Goal: Task Accomplishment & Management: Use online tool/utility

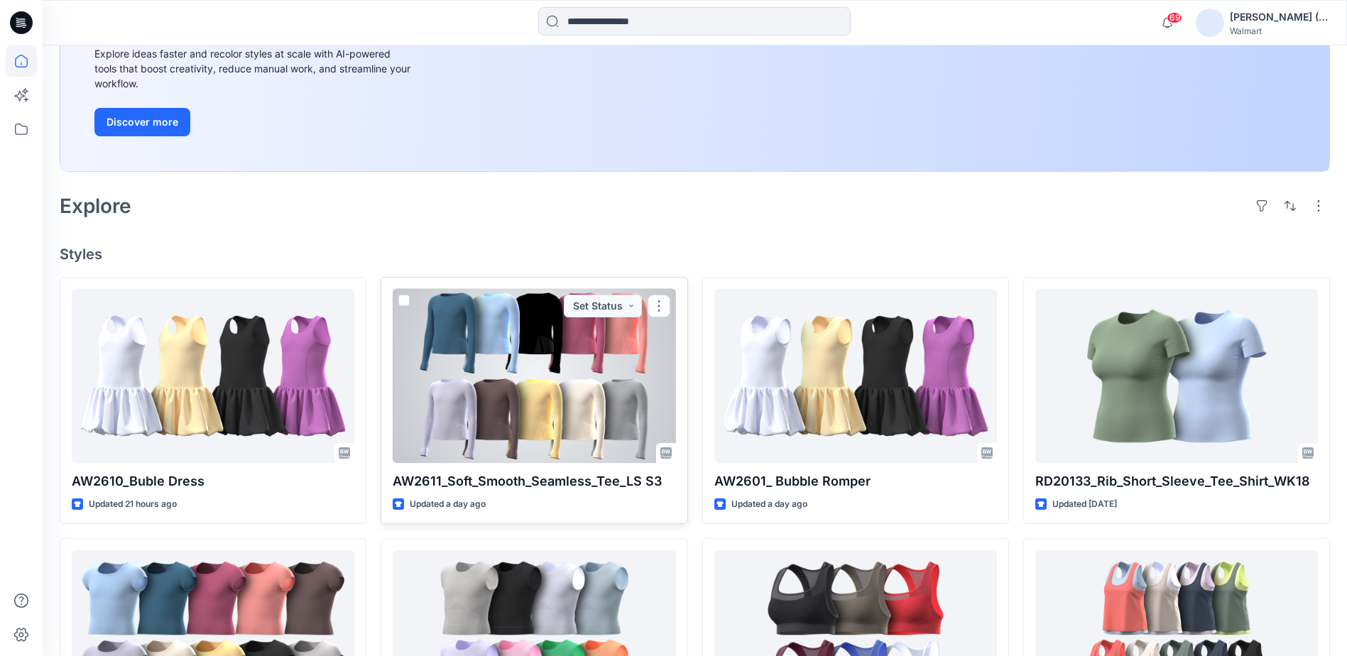
scroll to position [284, 0]
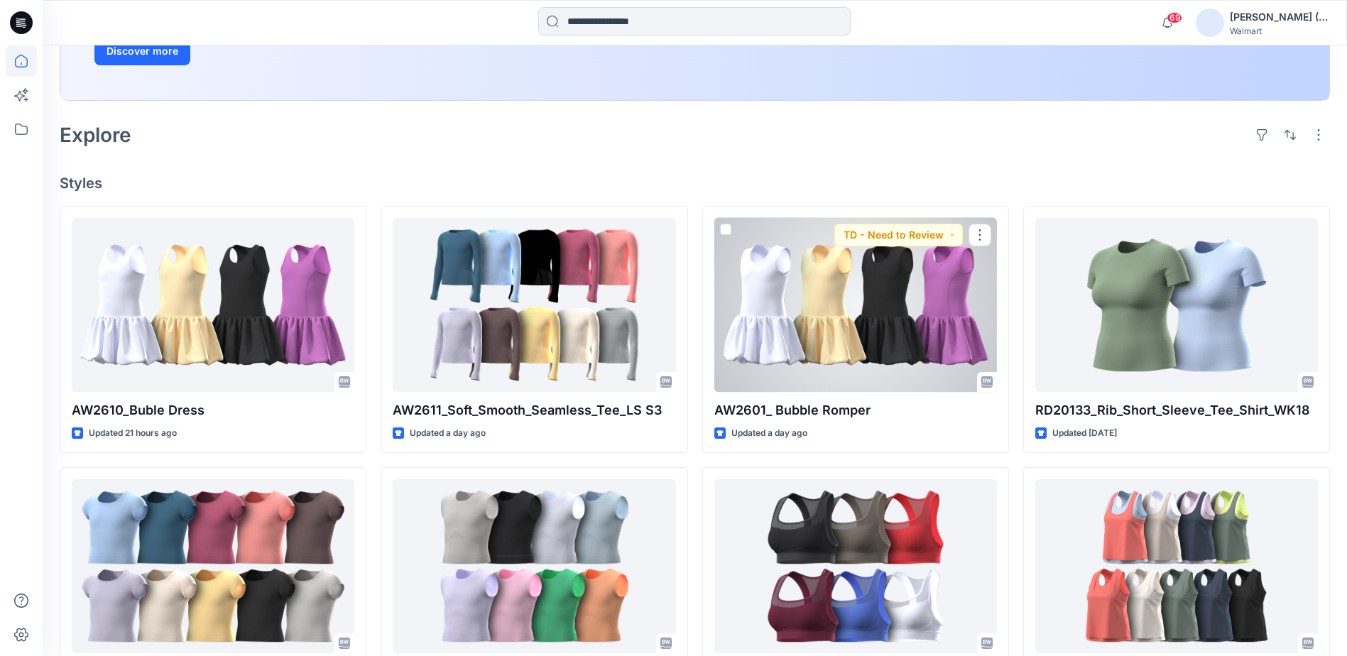
click at [805, 301] on div at bounding box center [855, 305] width 283 height 174
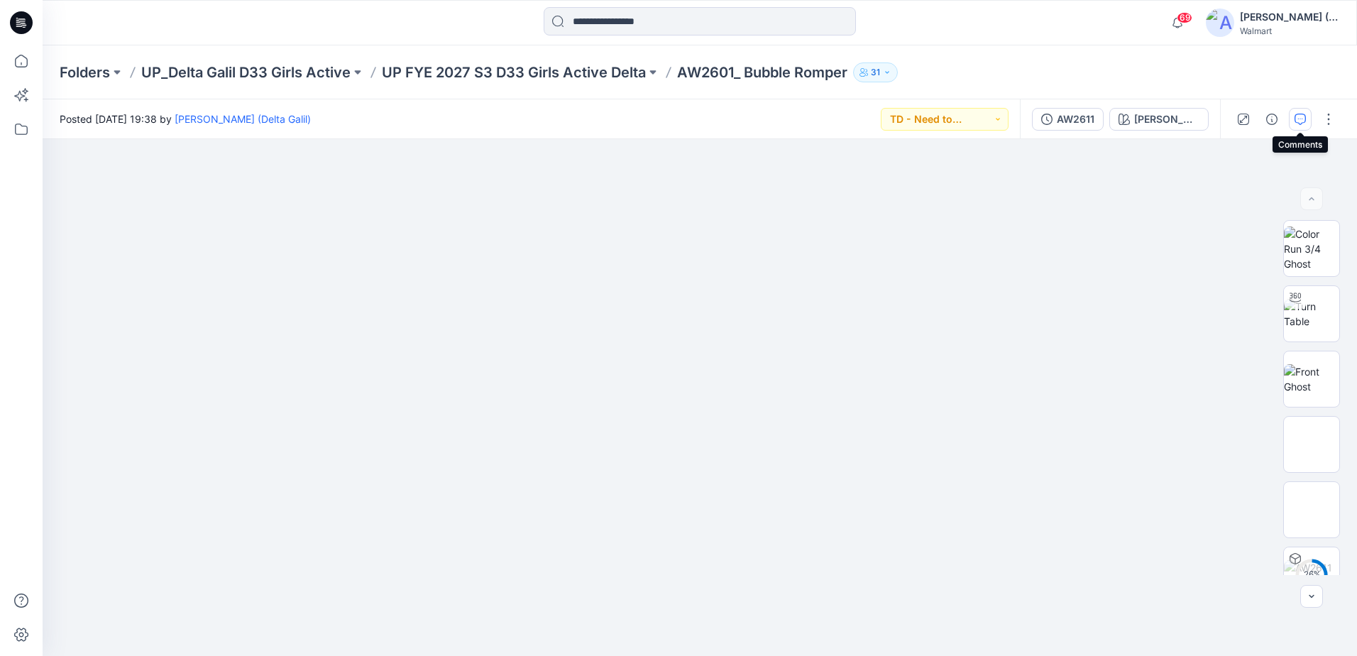
click at [1298, 122] on icon "button" at bounding box center [1300, 119] width 11 height 11
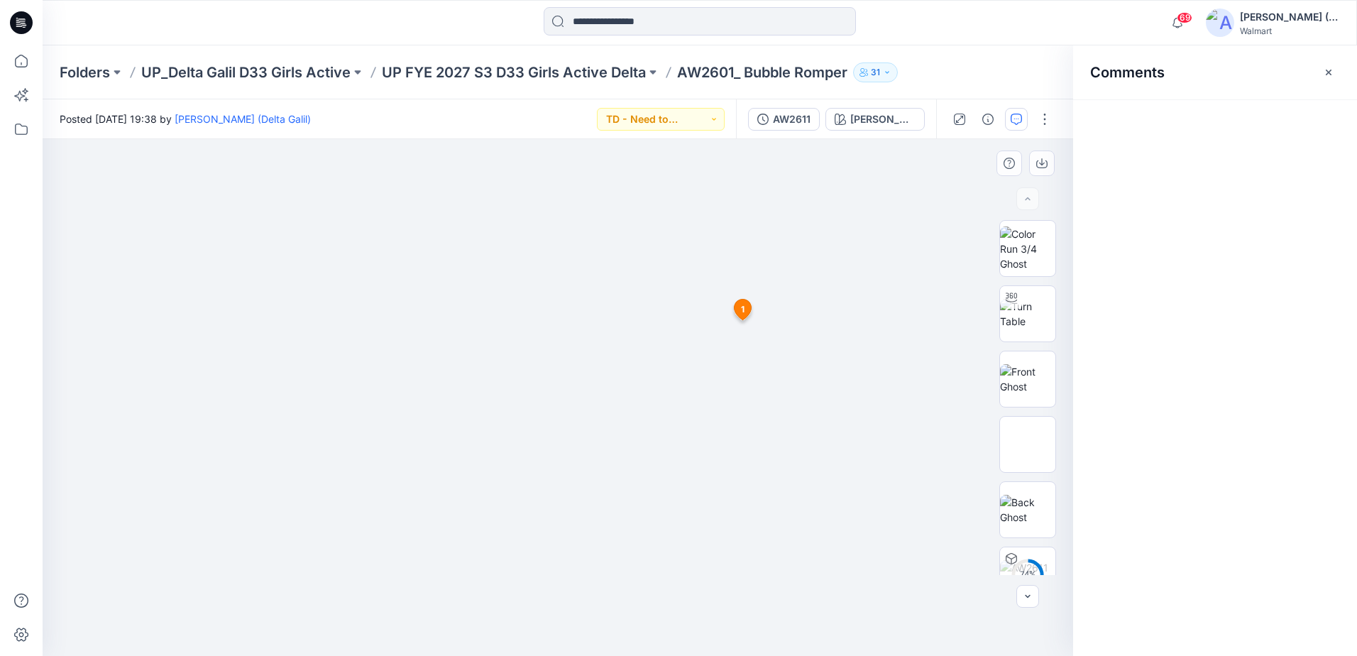
click at [741, 307] on span "1" at bounding box center [743, 309] width 4 height 13
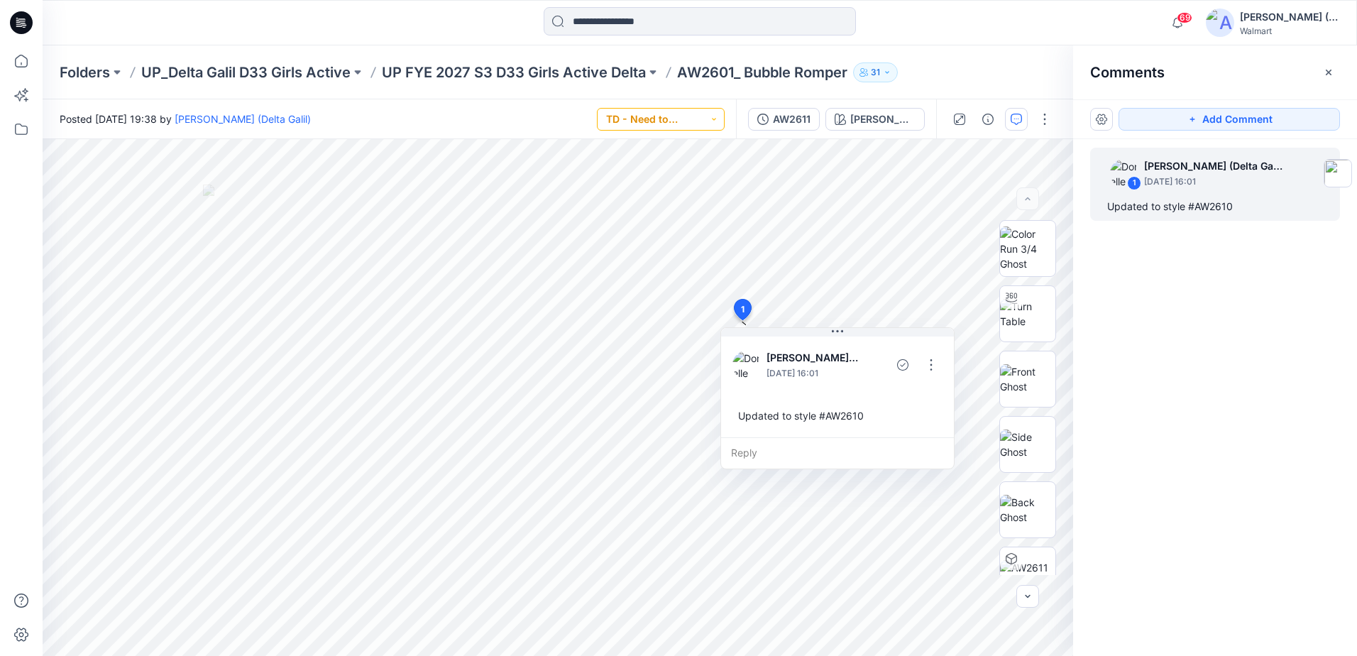
click at [720, 121] on button "TD - Need to Review" at bounding box center [661, 119] width 128 height 23
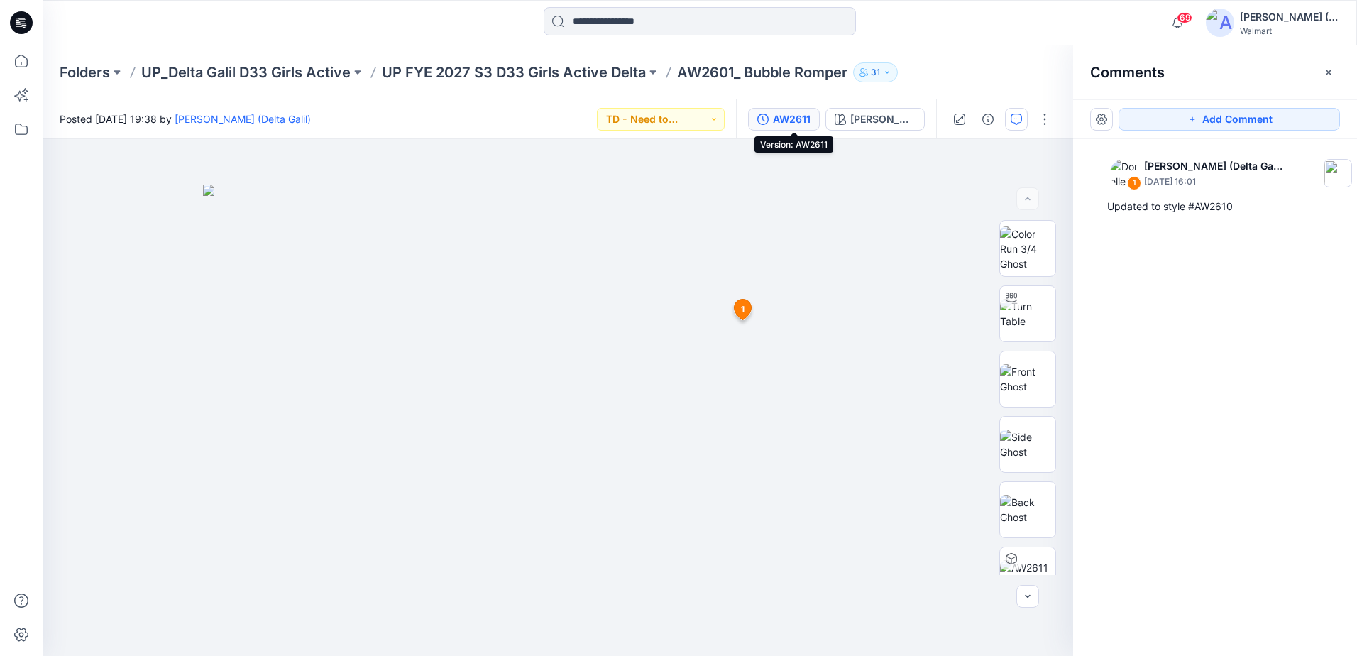
click at [799, 121] on div "AW2611" at bounding box center [792, 119] width 38 height 16
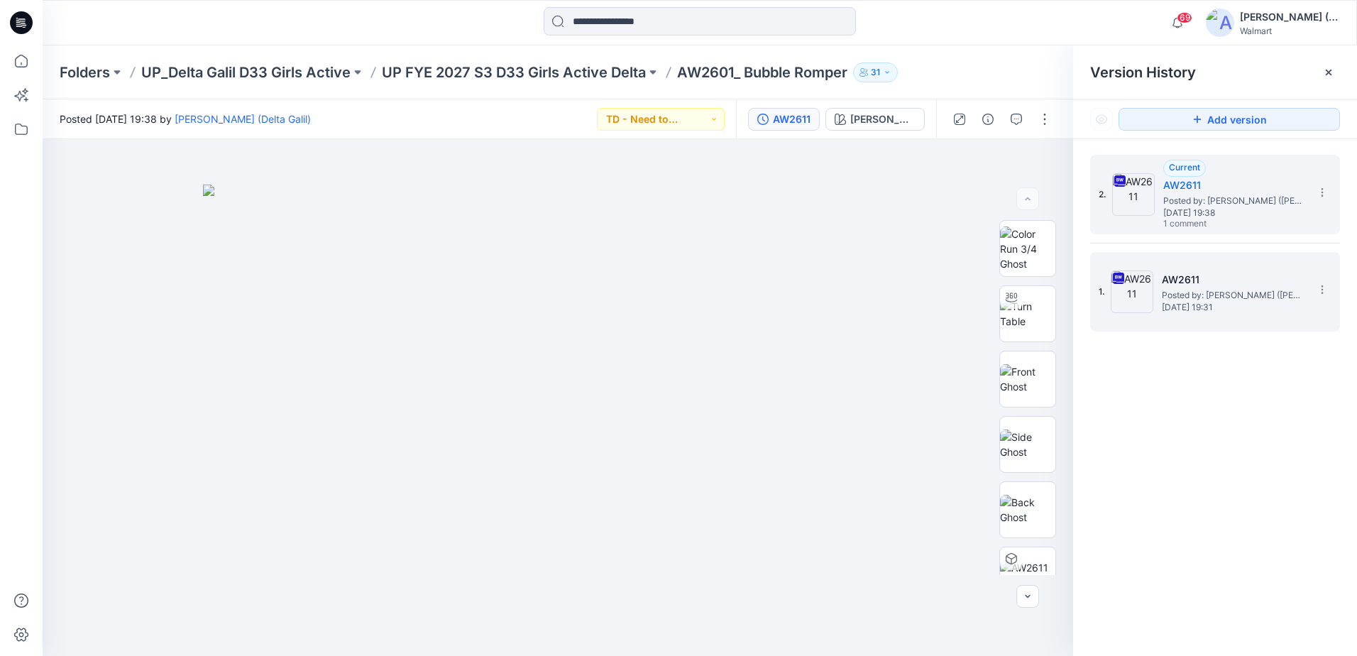
click at [1215, 273] on h5 "AW2611" at bounding box center [1233, 279] width 142 height 17
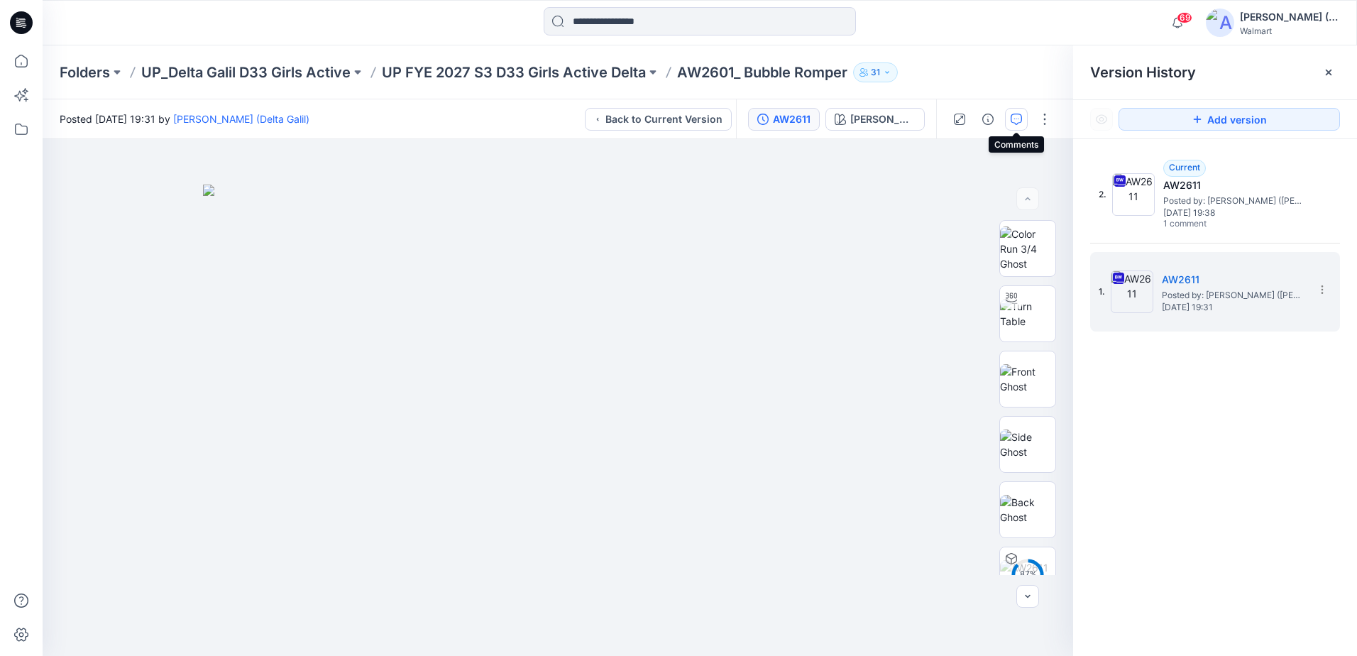
click at [1017, 118] on icon "button" at bounding box center [1016, 119] width 11 height 11
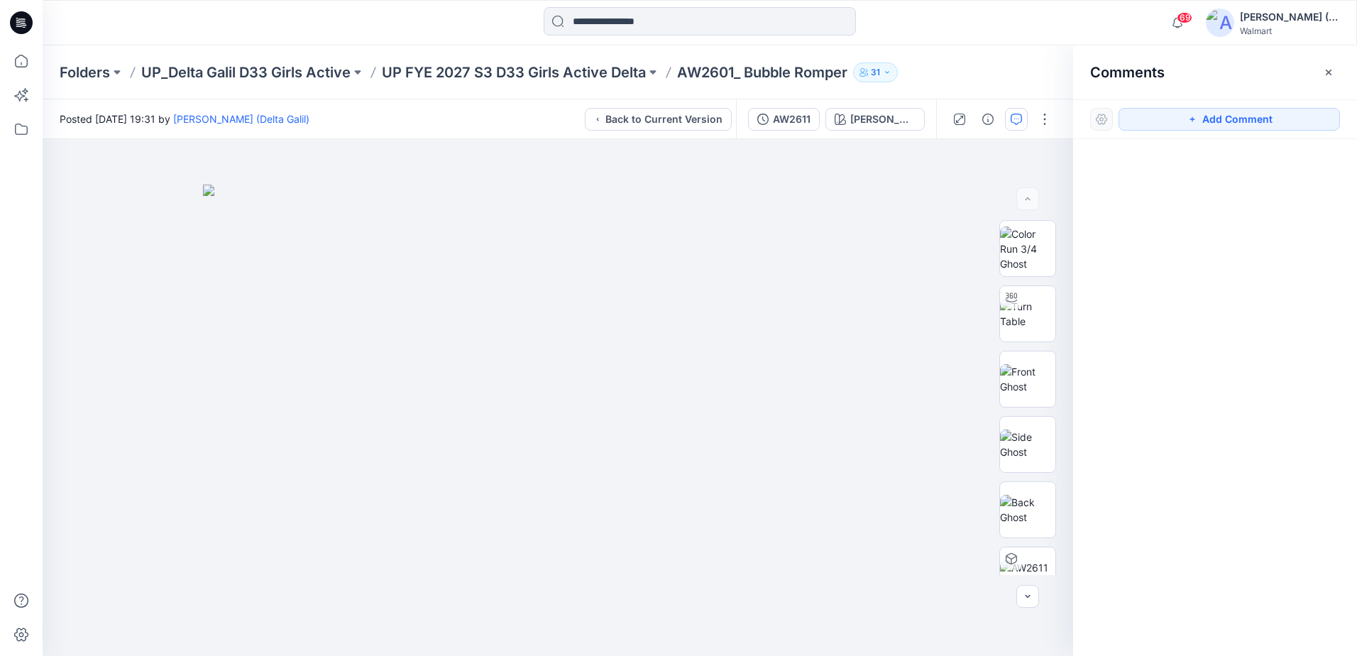
click at [1017, 118] on icon "button" at bounding box center [1016, 119] width 11 height 11
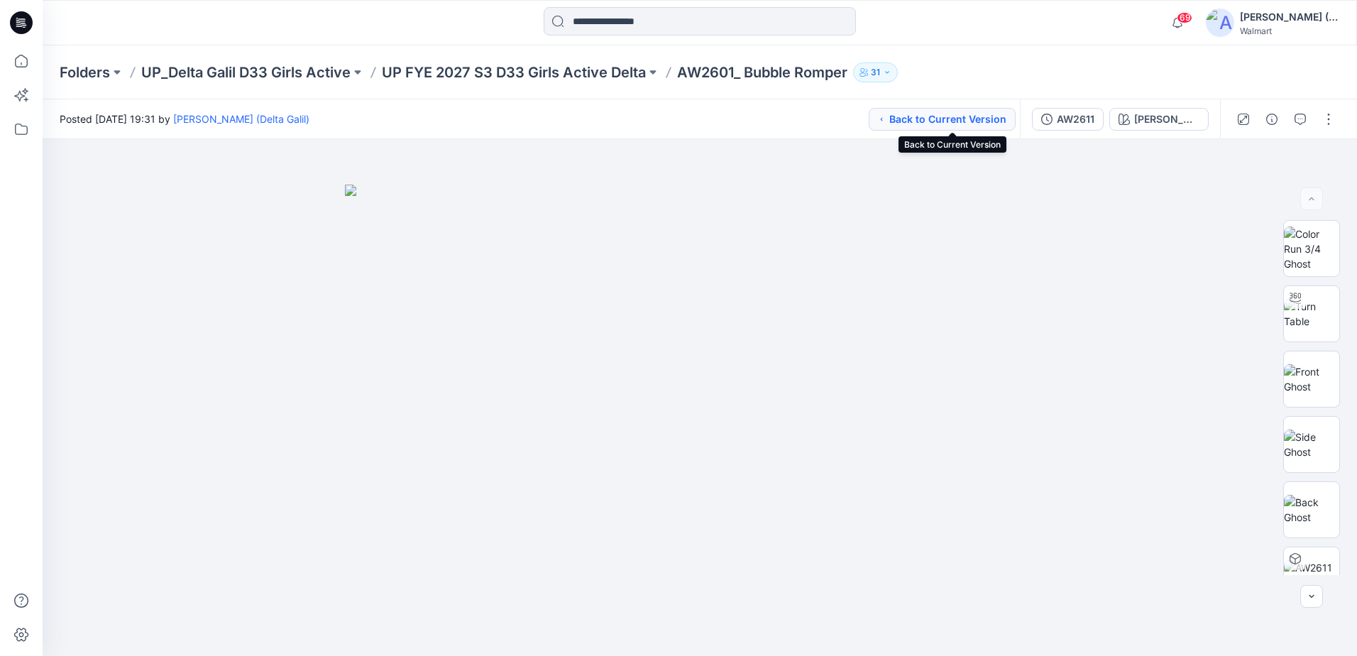
click at [1000, 121] on button "Back to Current Version" at bounding box center [942, 119] width 147 height 23
click at [1326, 119] on button "button" at bounding box center [1329, 119] width 23 height 23
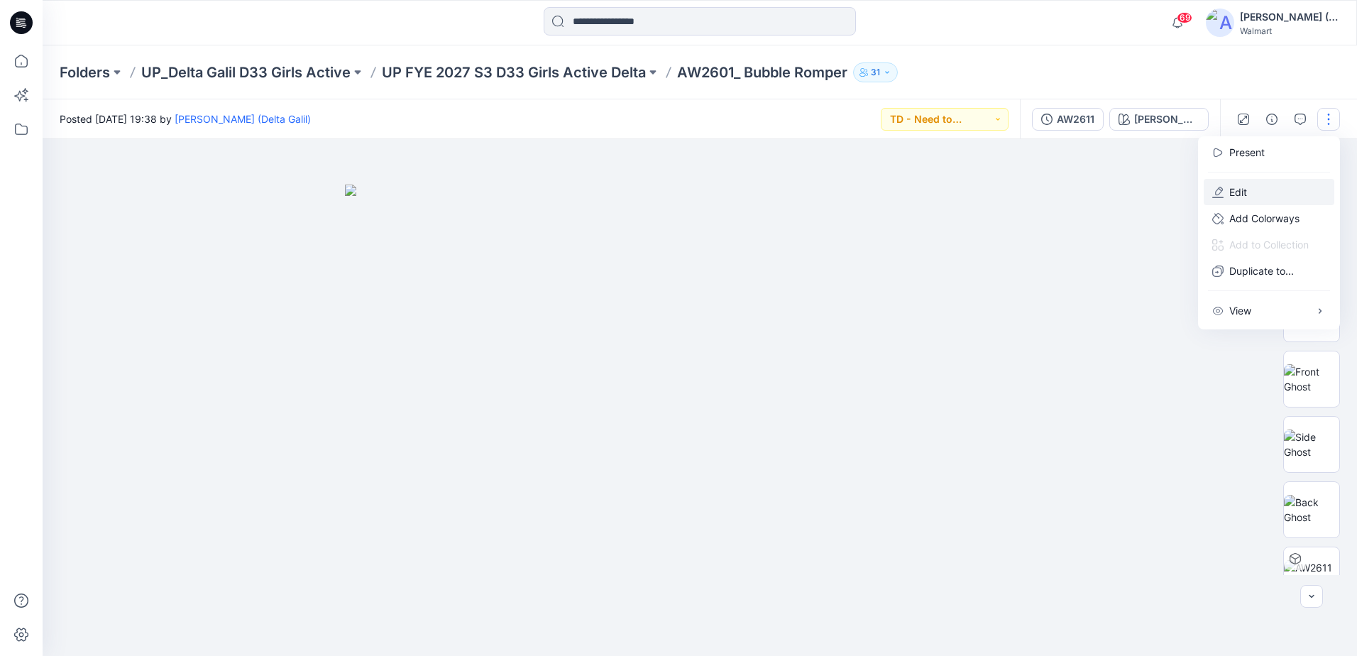
click at [1251, 192] on button "Edit" at bounding box center [1269, 192] width 131 height 26
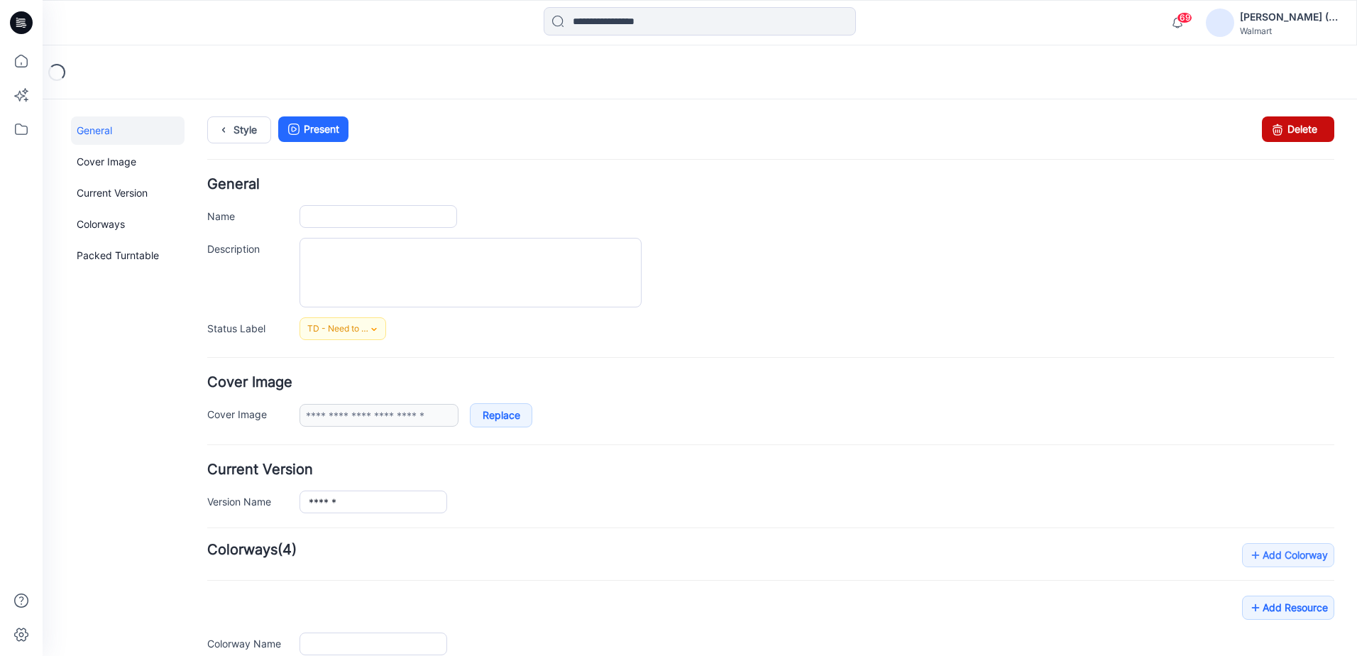
type input "**********"
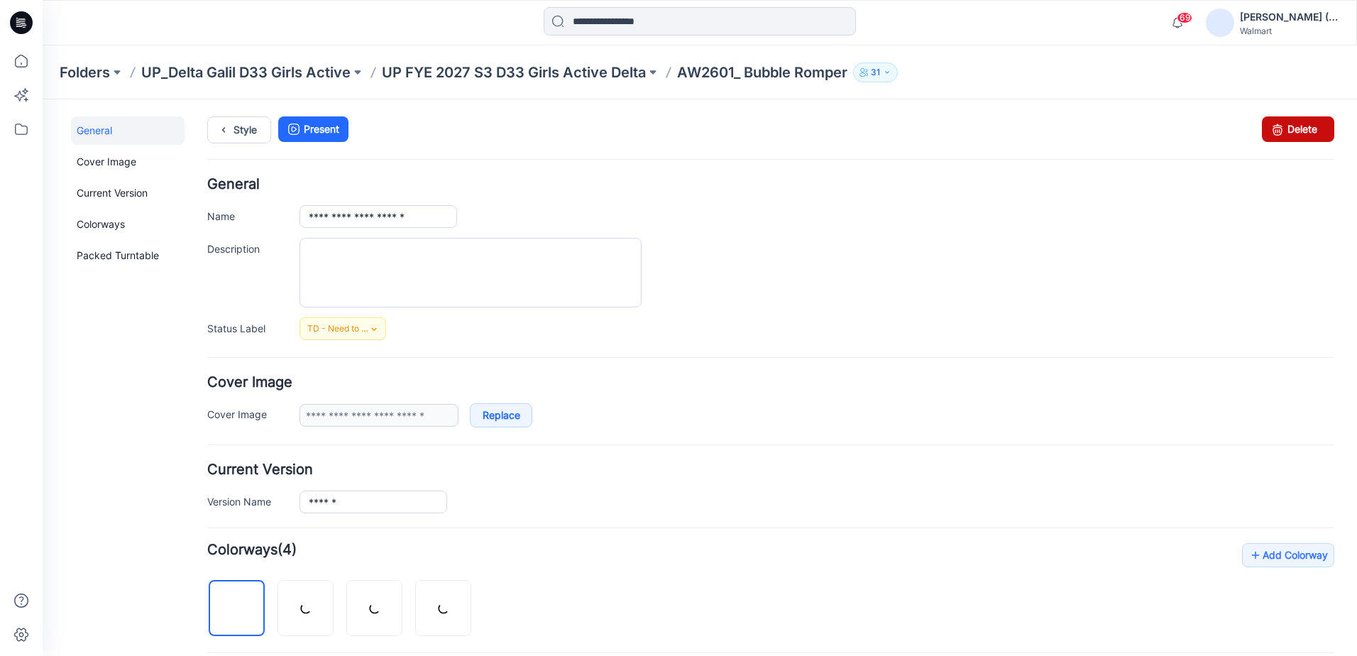
click at [1281, 129] on link "Delete" at bounding box center [1298, 129] width 72 height 26
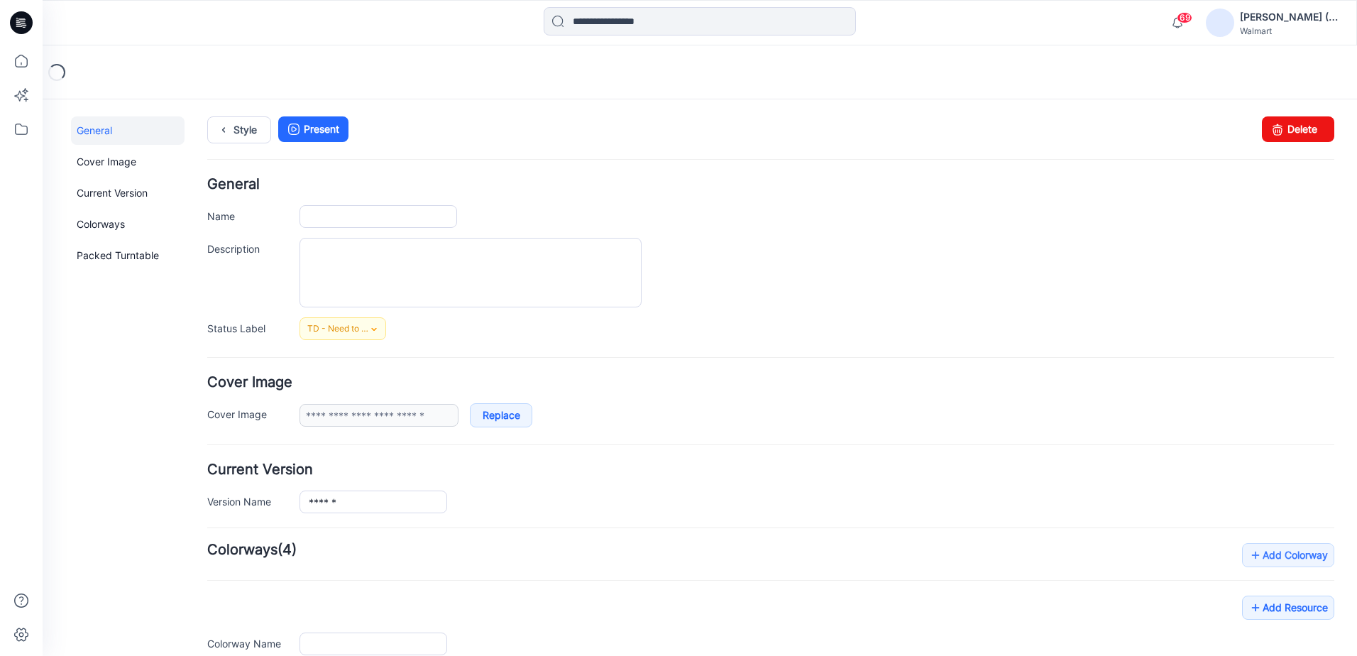
type input "**********"
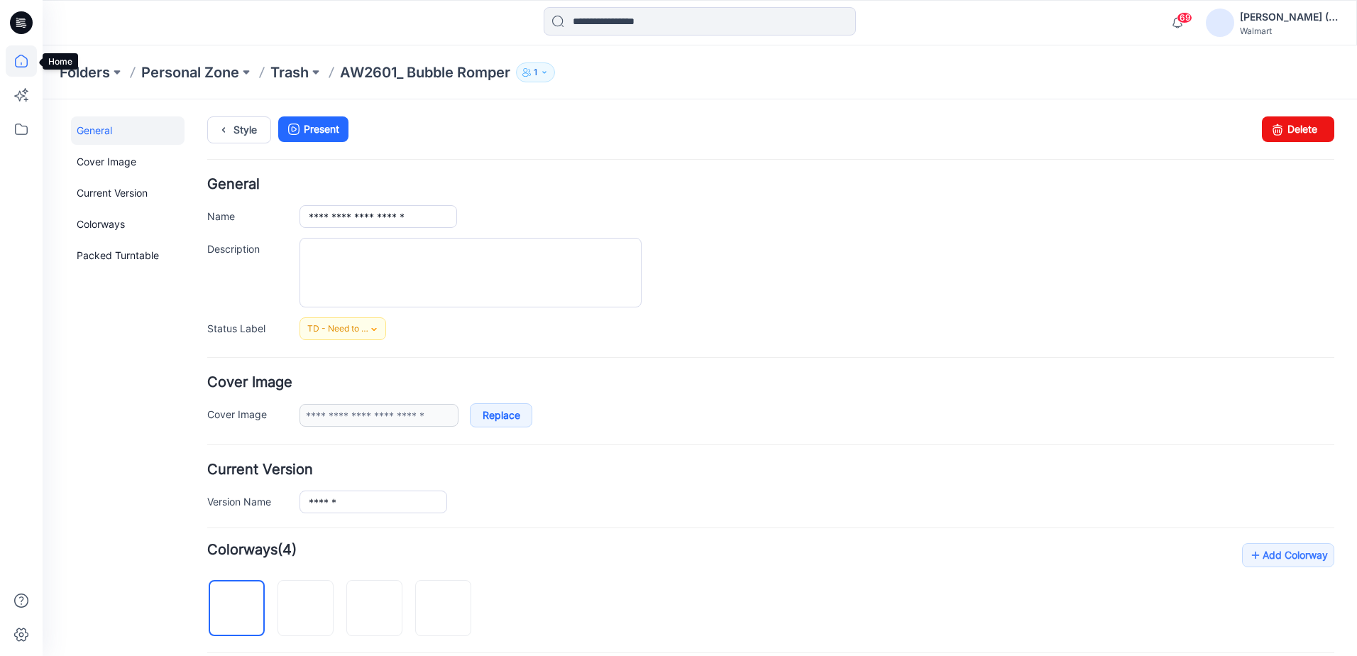
click at [20, 62] on icon at bounding box center [21, 60] width 31 height 31
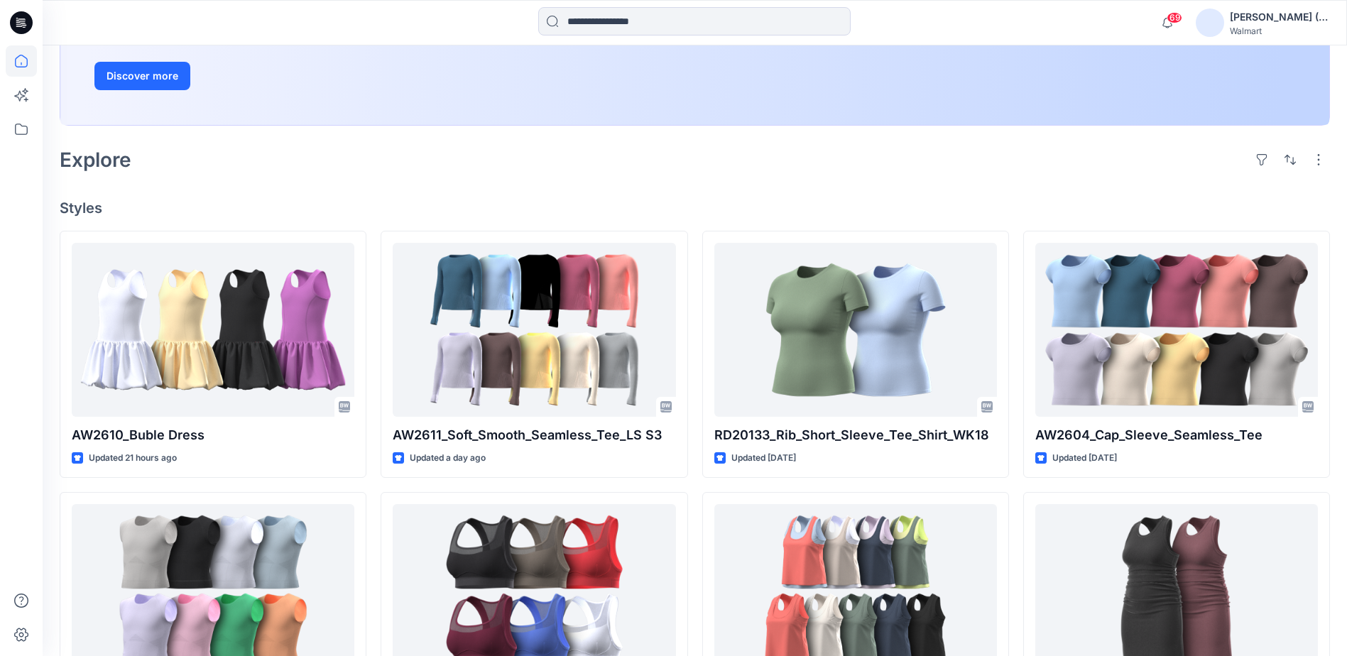
scroll to position [284, 0]
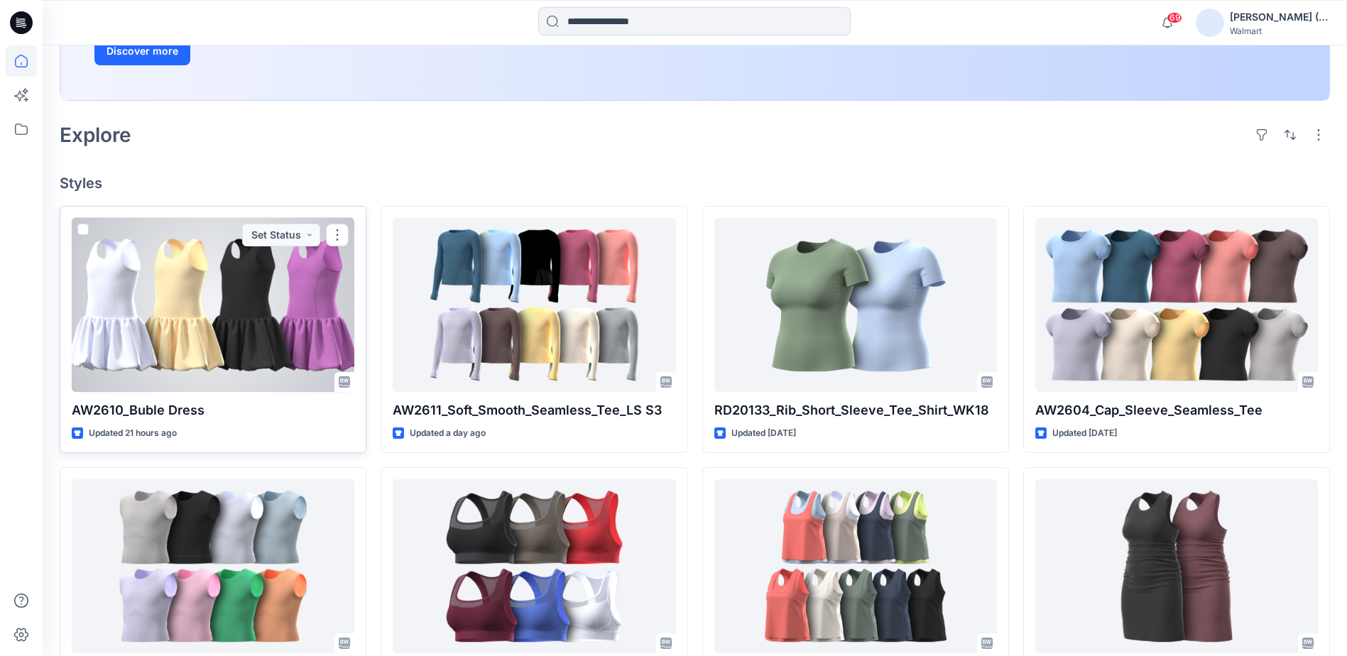
click at [273, 314] on div at bounding box center [213, 305] width 283 height 174
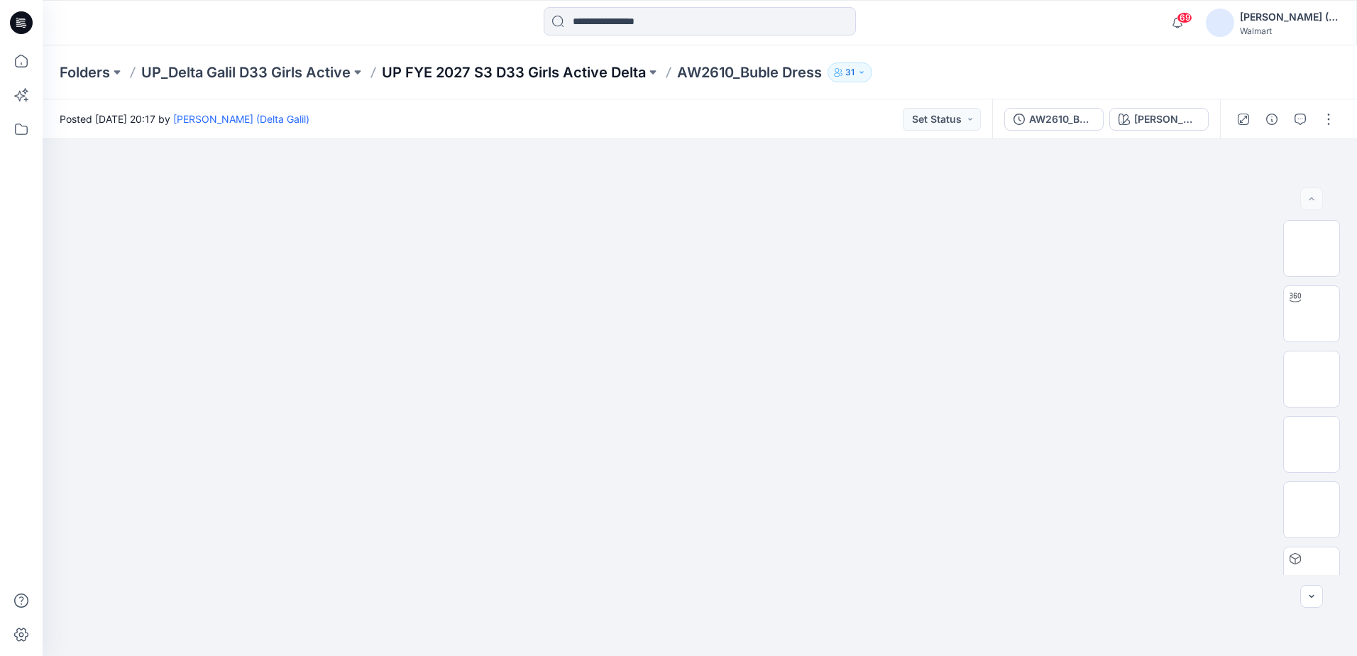
click at [611, 77] on p "UP FYE 2027 S3 D33 Girls Active Delta" at bounding box center [514, 72] width 264 height 20
